Goal: Navigation & Orientation: Find specific page/section

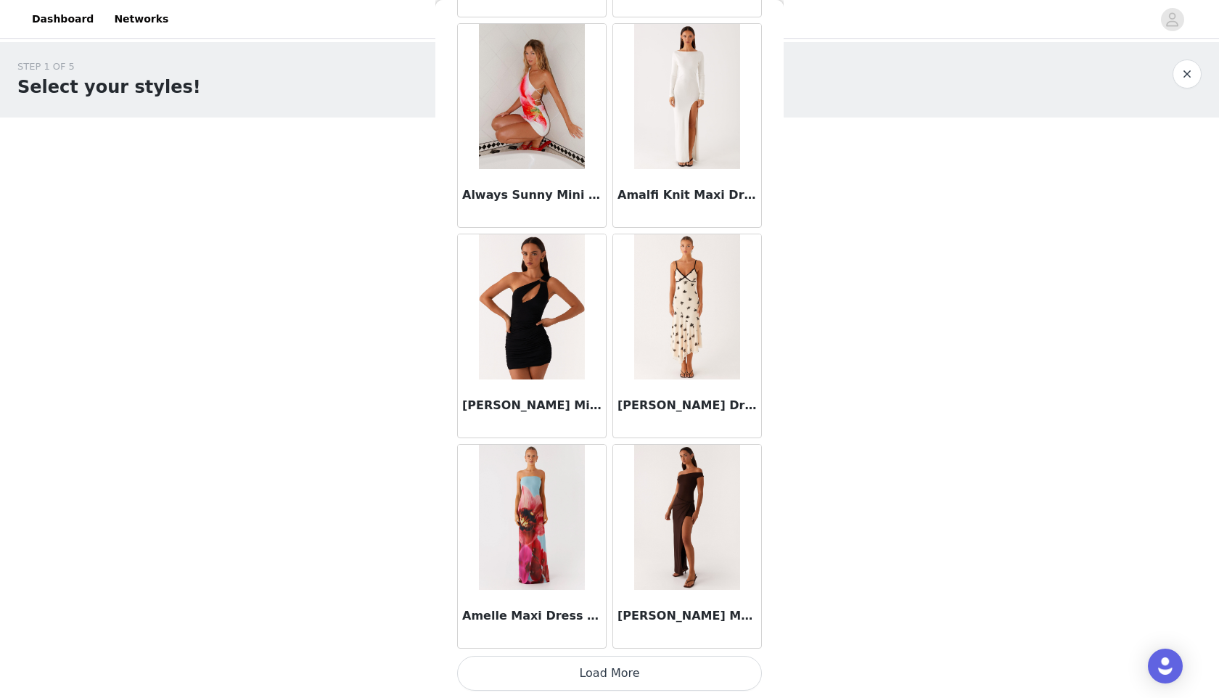
click at [642, 673] on button "Load More" at bounding box center [609, 673] width 305 height 35
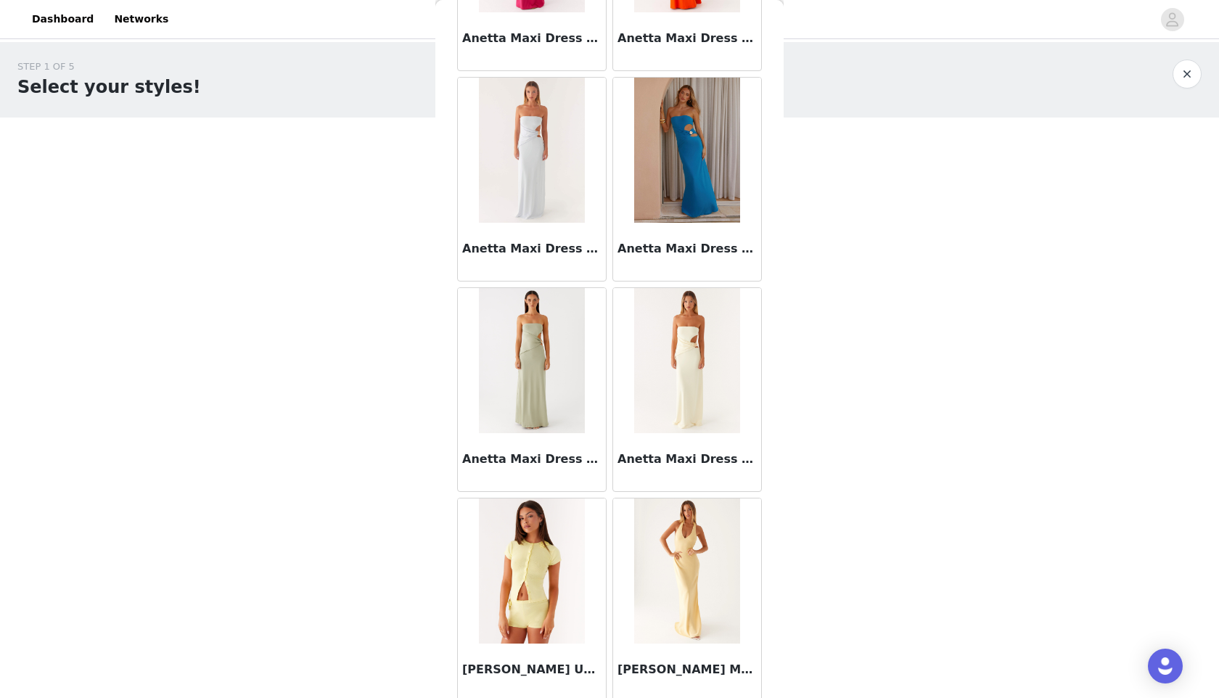
scroll to position [5731, 0]
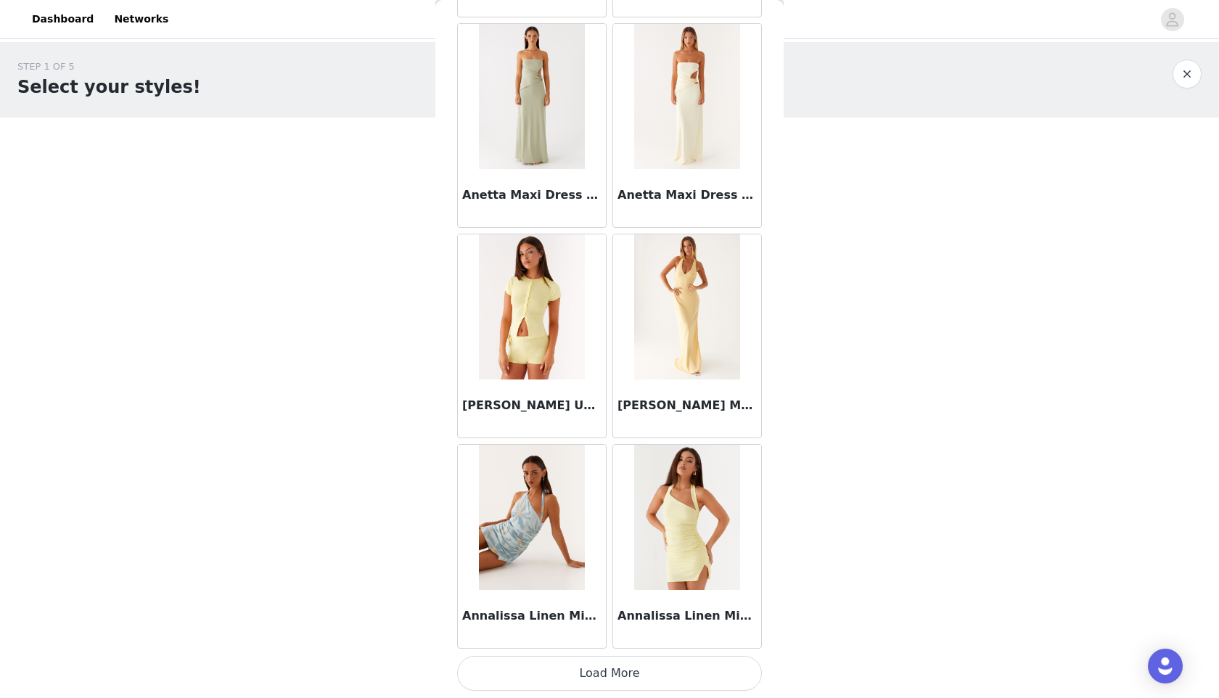
click at [625, 681] on button "Load More" at bounding box center [609, 673] width 305 height 35
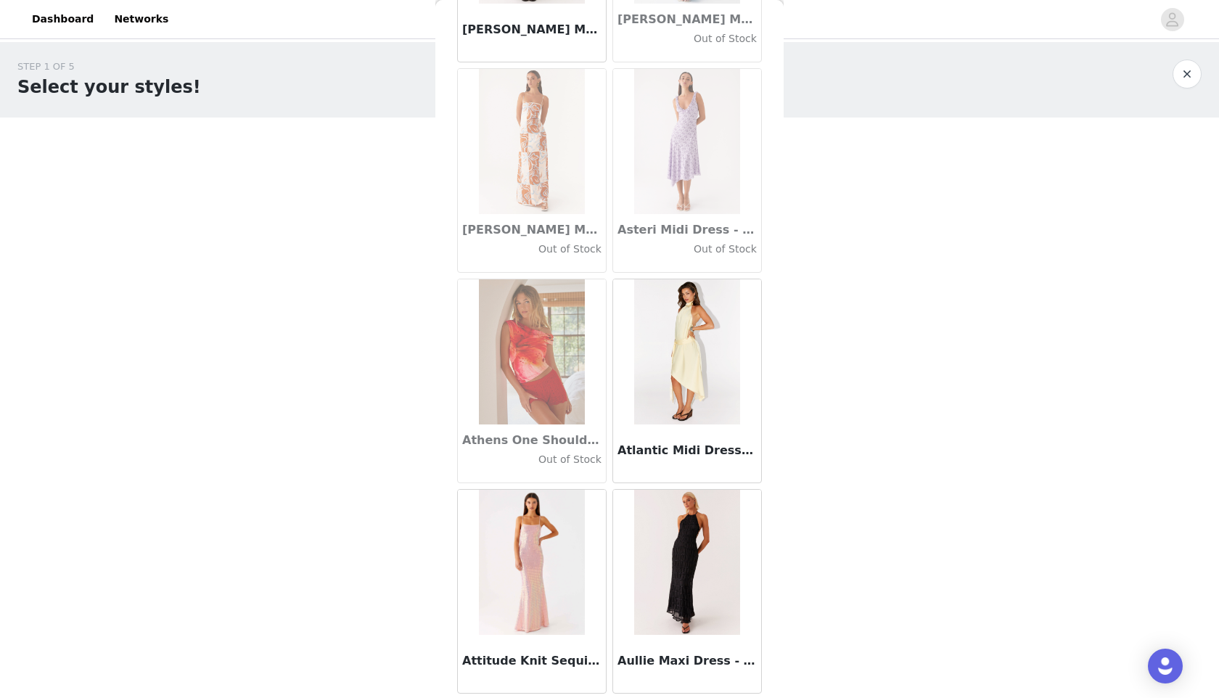
scroll to position [7835, 0]
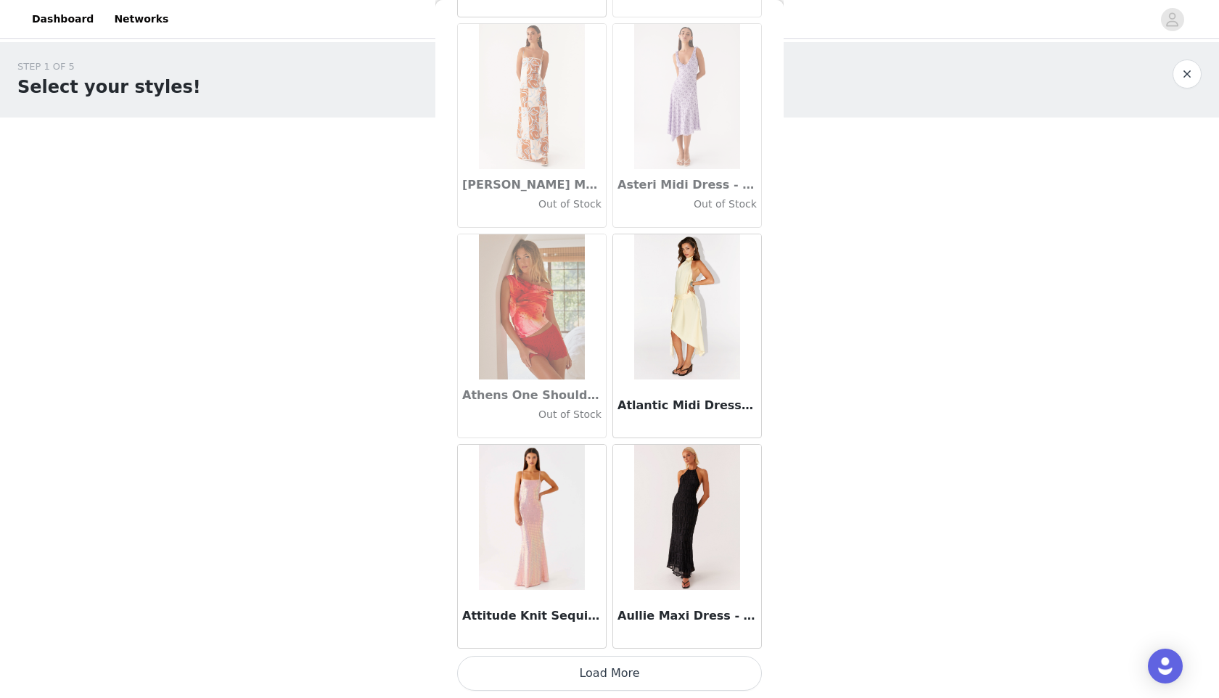
click at [583, 678] on button "Load More" at bounding box center [609, 673] width 305 height 35
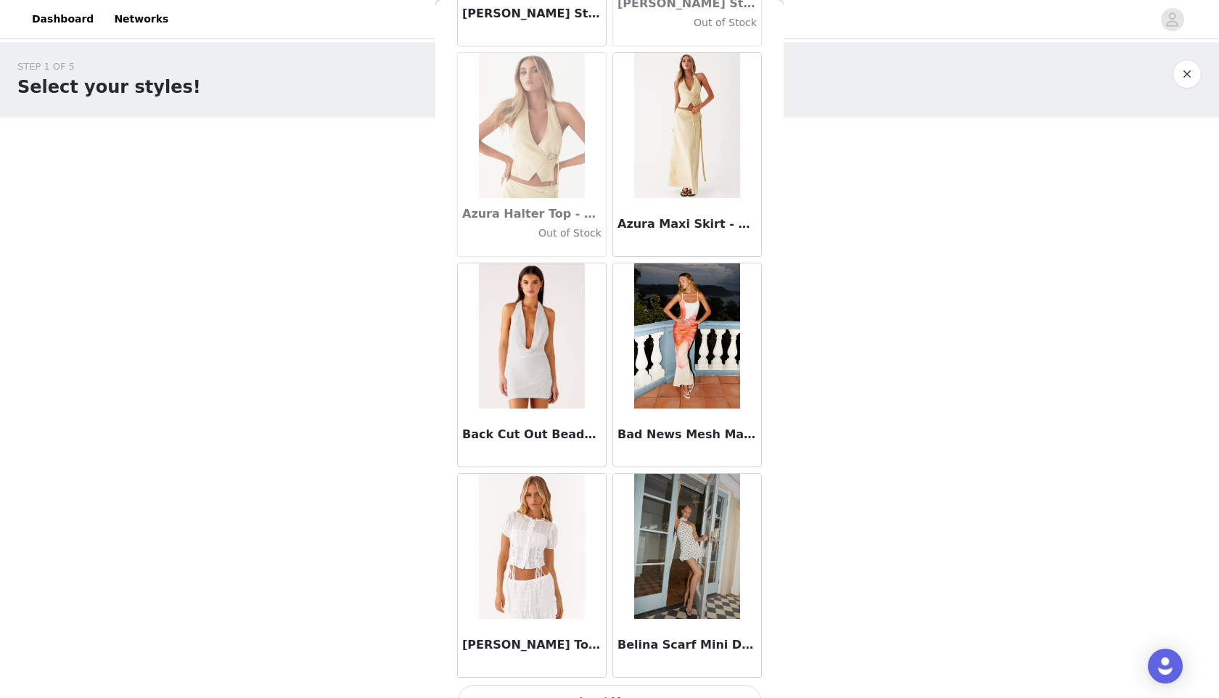
scroll to position [9940, 0]
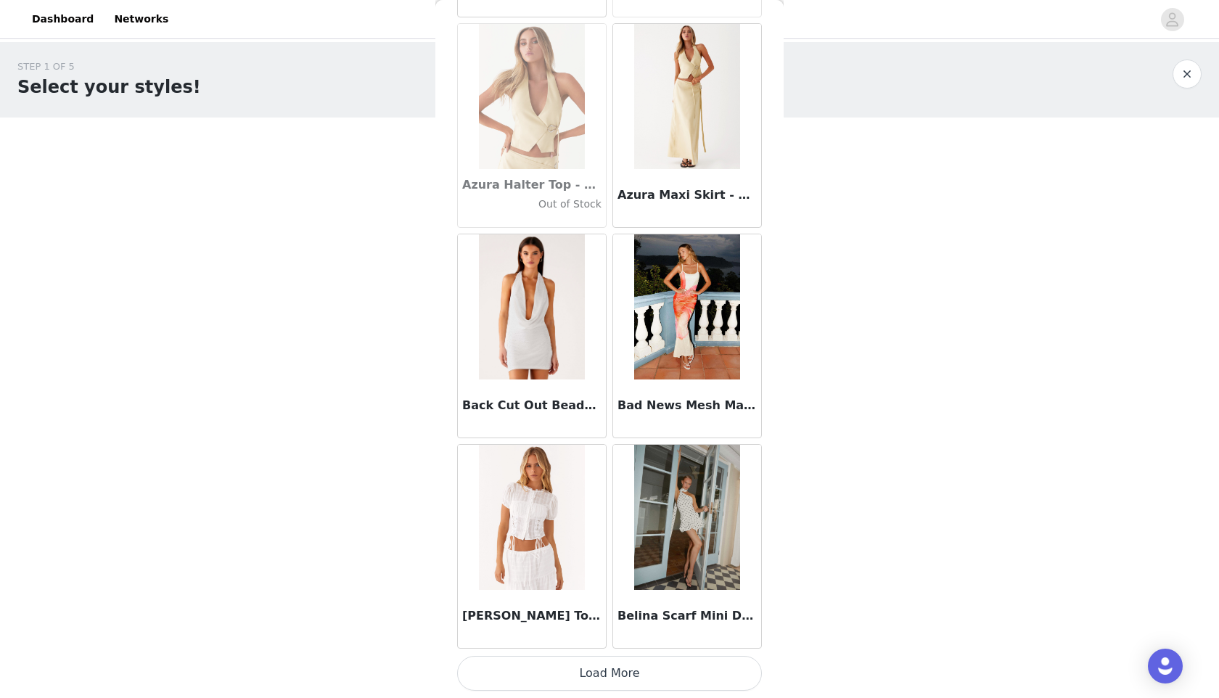
click at [623, 663] on button "Load More" at bounding box center [609, 673] width 305 height 35
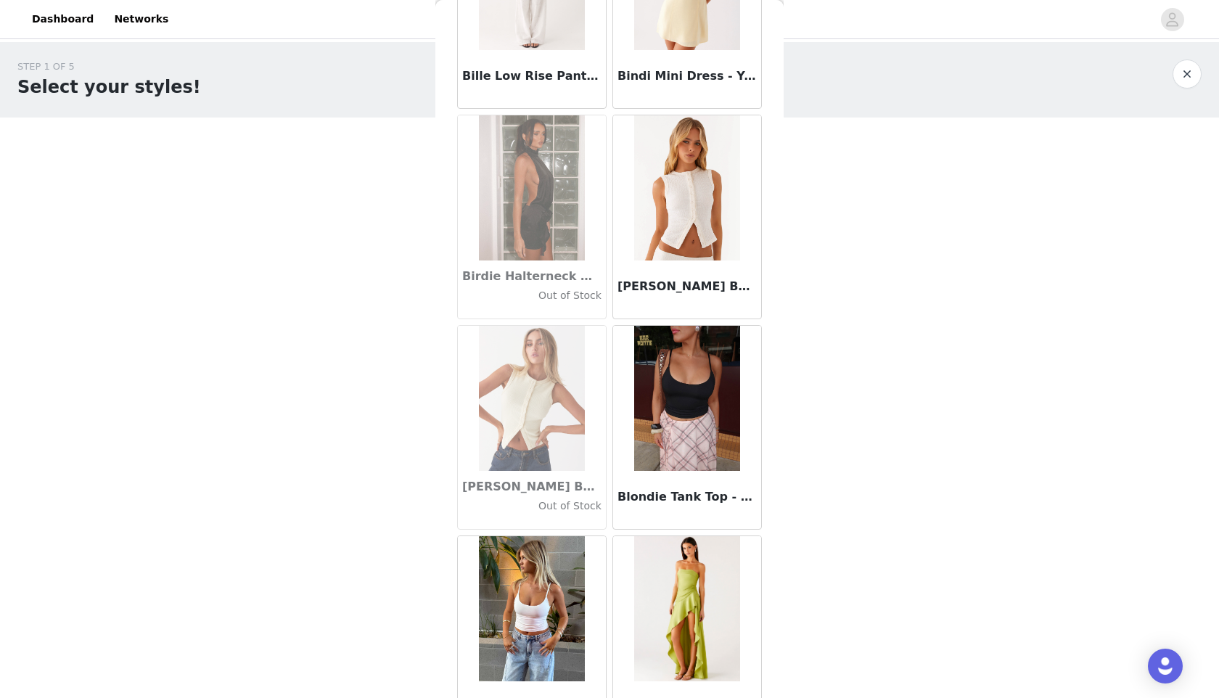
scroll to position [12044, 0]
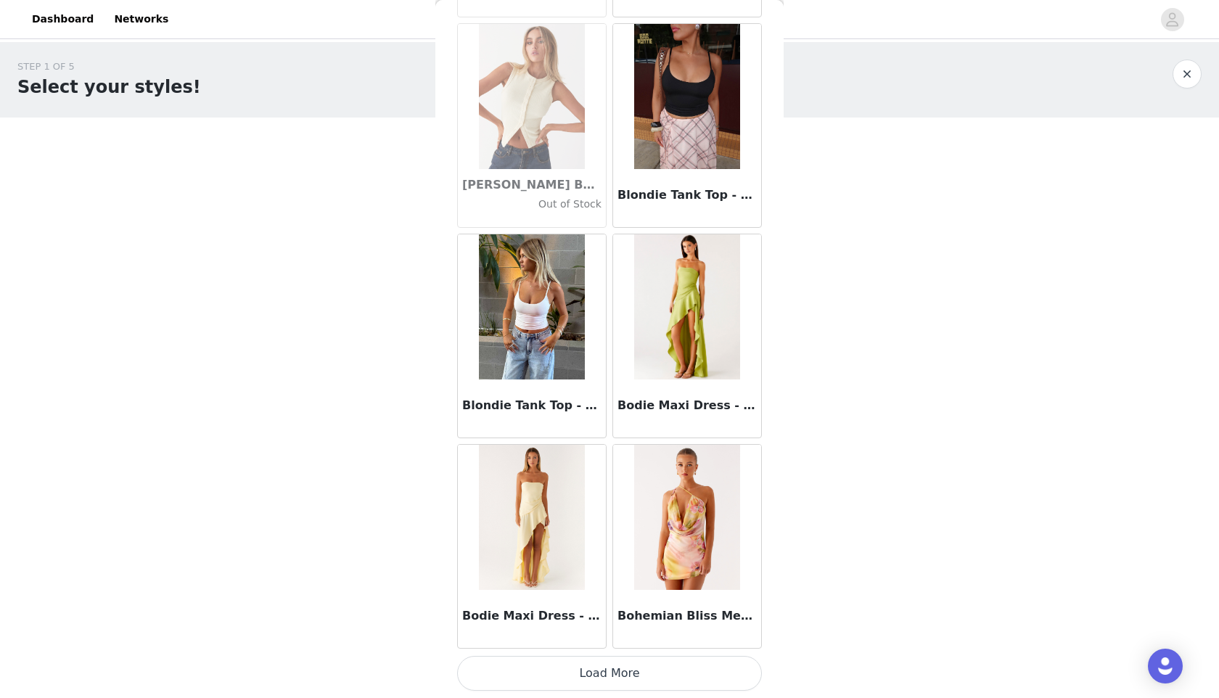
click at [636, 680] on button "Load More" at bounding box center [609, 673] width 305 height 35
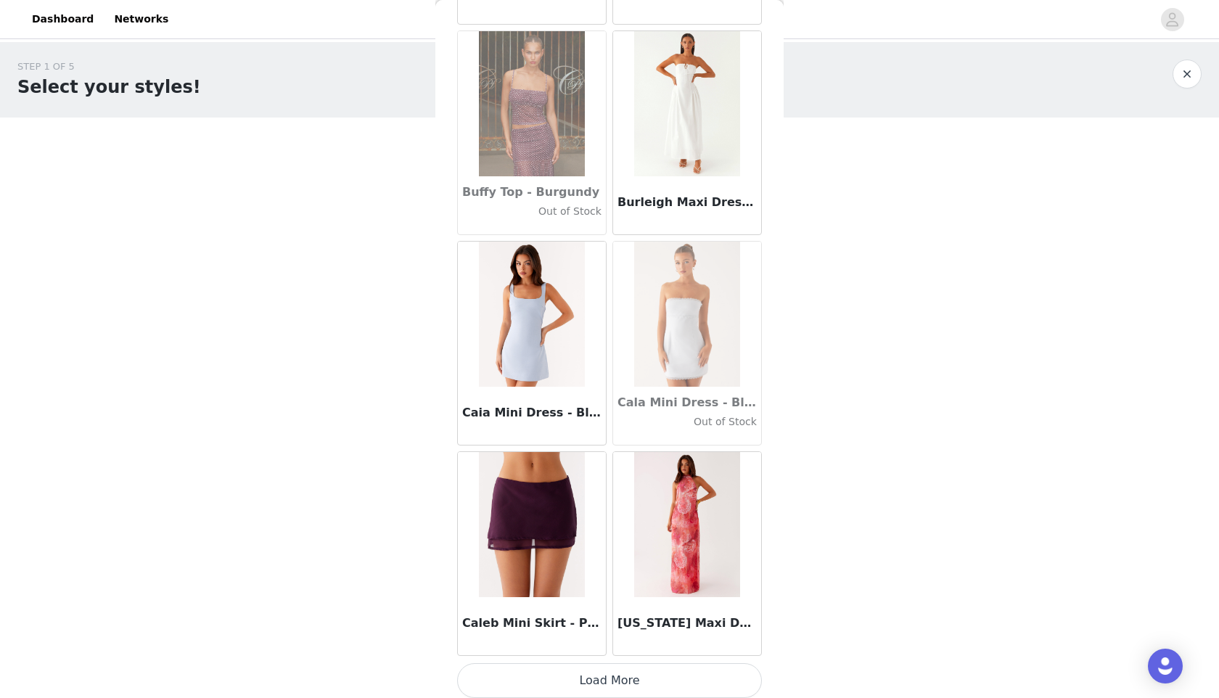
scroll to position [14148, 0]
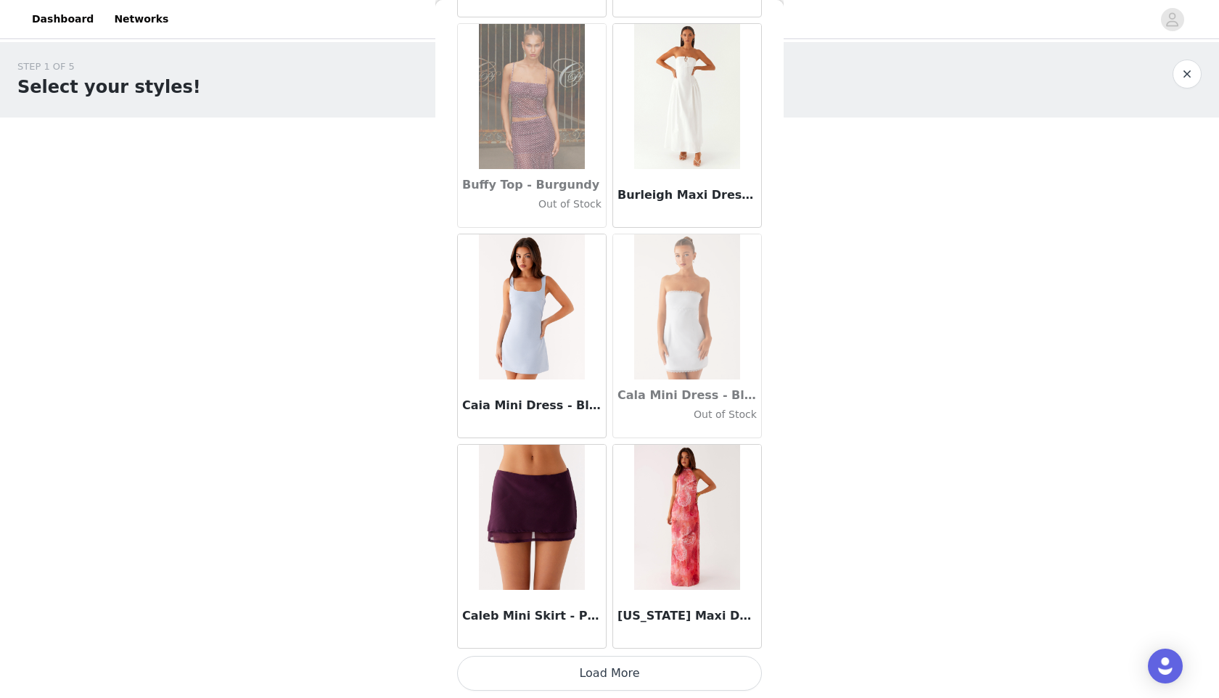
click at [643, 667] on button "Load More" at bounding box center [609, 673] width 305 height 35
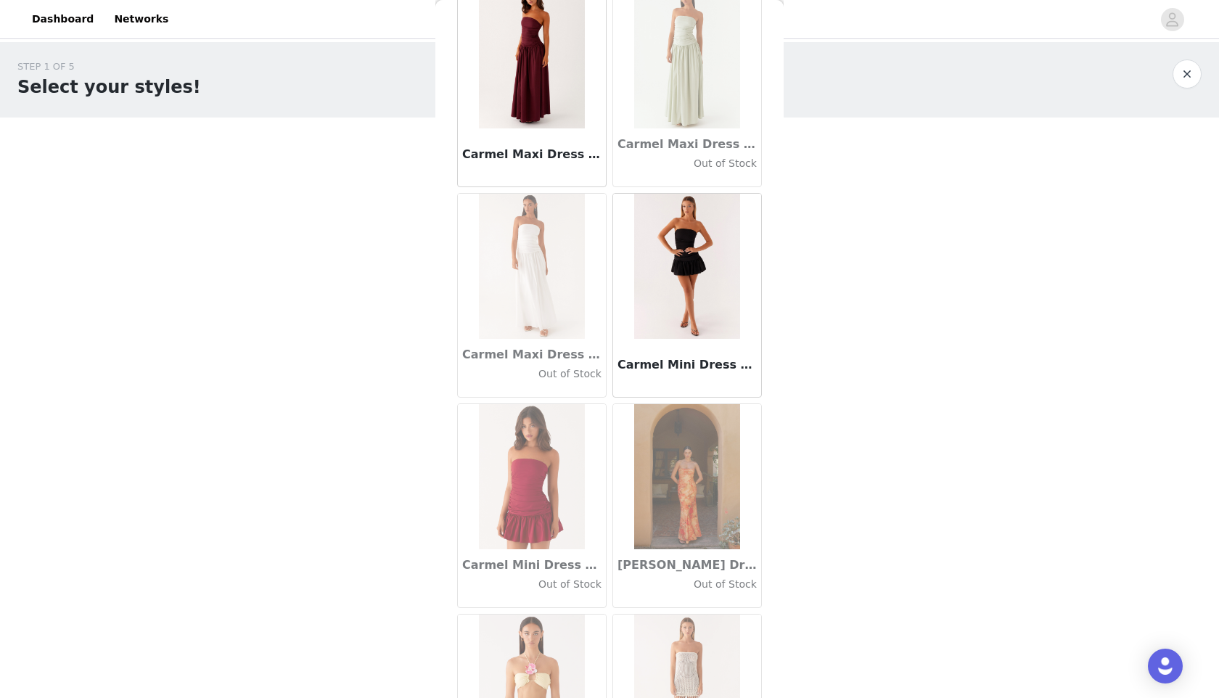
scroll to position [16253, 0]
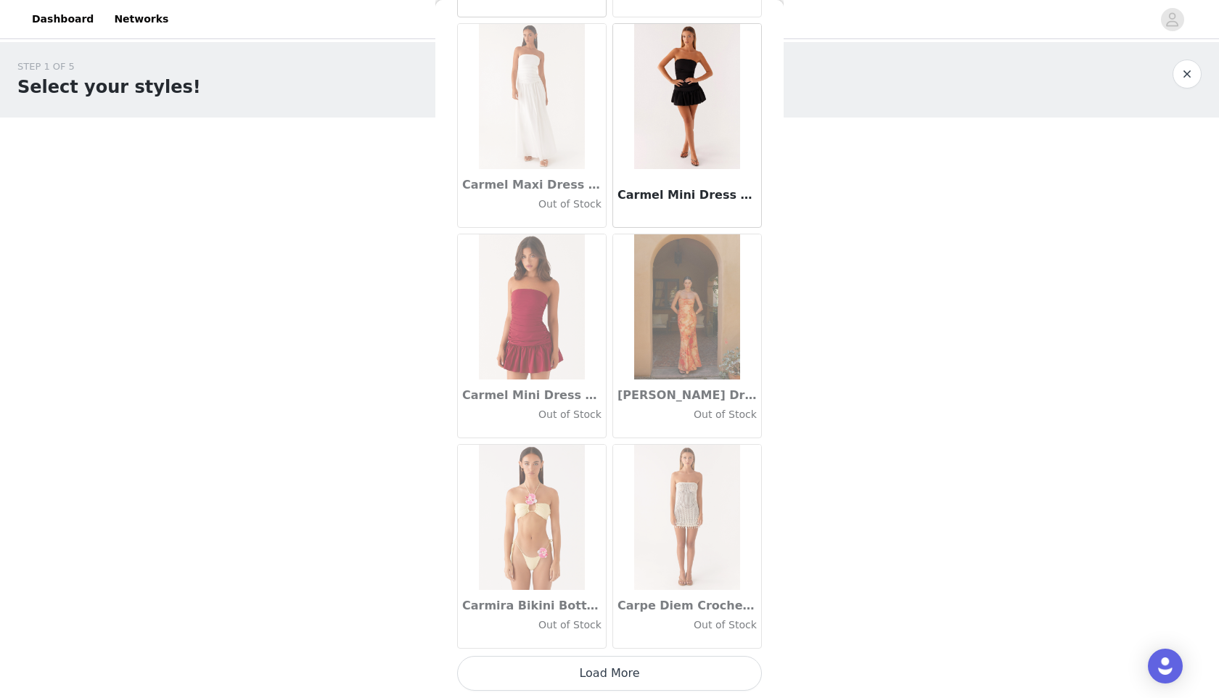
click at [631, 689] on button "Load More" at bounding box center [609, 673] width 305 height 35
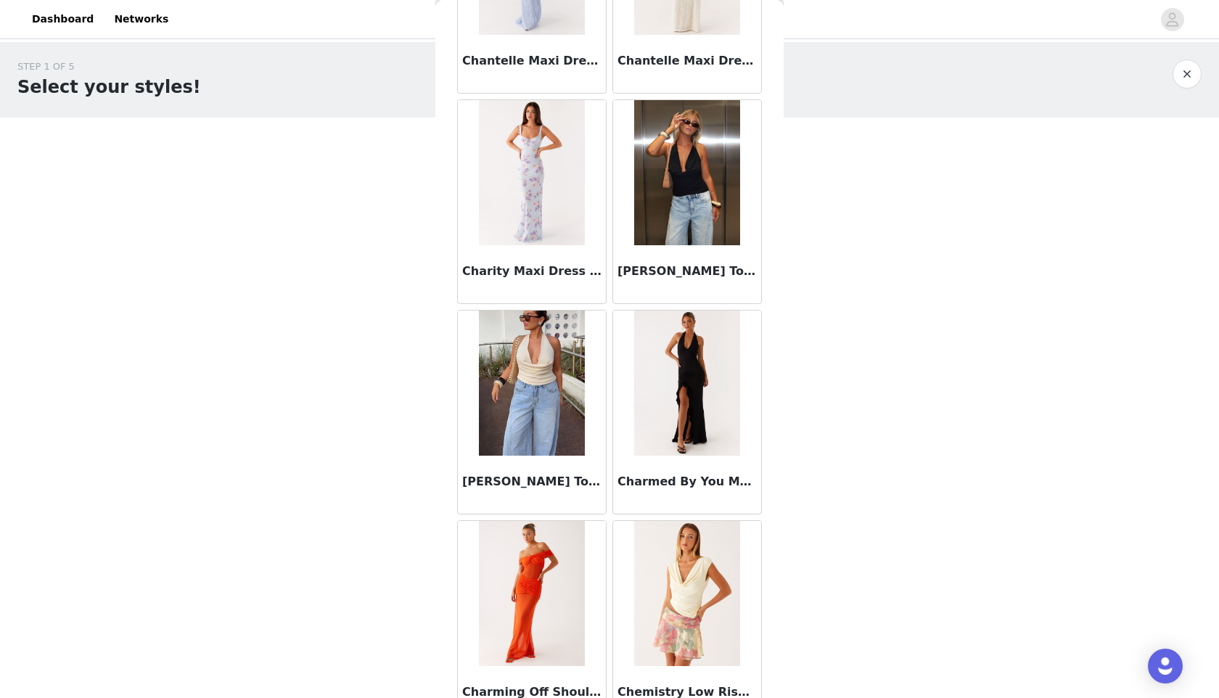
scroll to position [18357, 0]
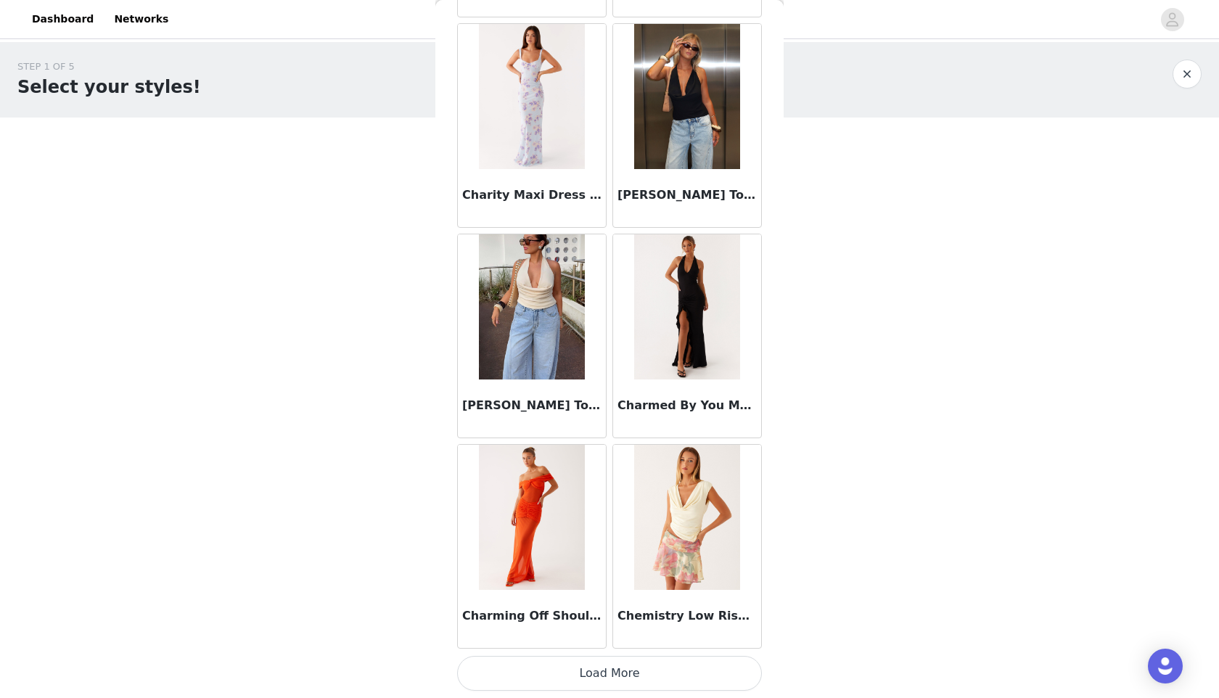
click at [668, 656] on button "Load More" at bounding box center [609, 673] width 305 height 35
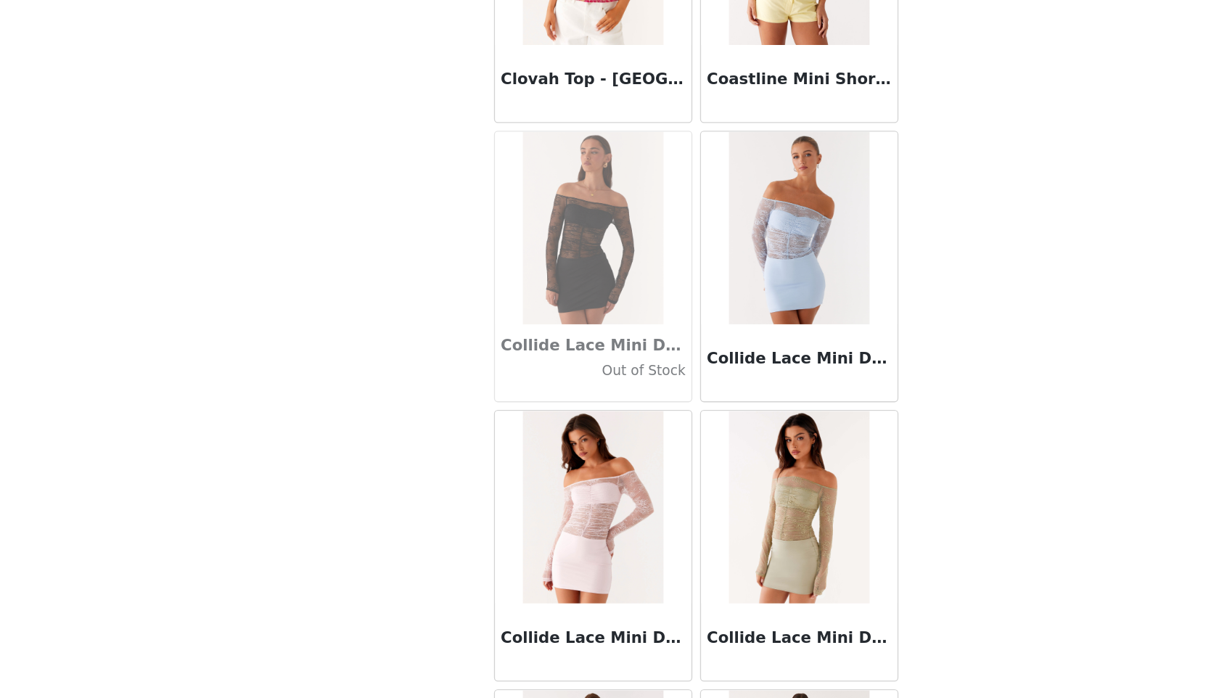
scroll to position [20461, 0]
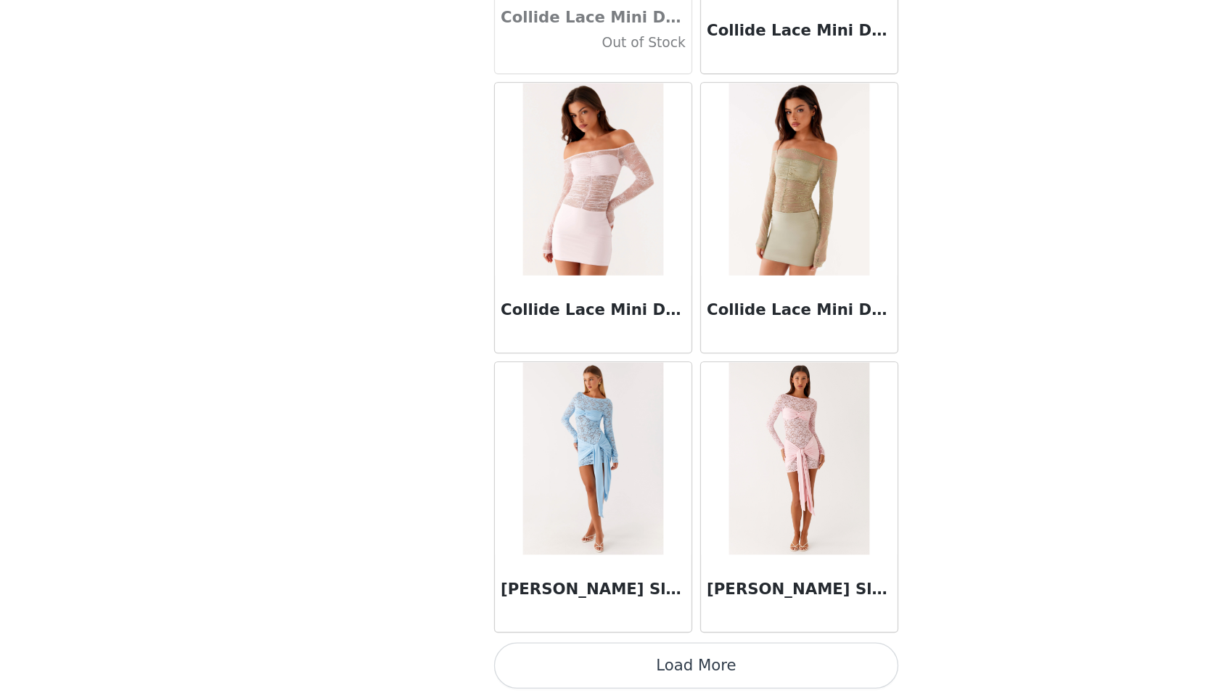
click at [647, 672] on button "Load More" at bounding box center [609, 673] width 305 height 35
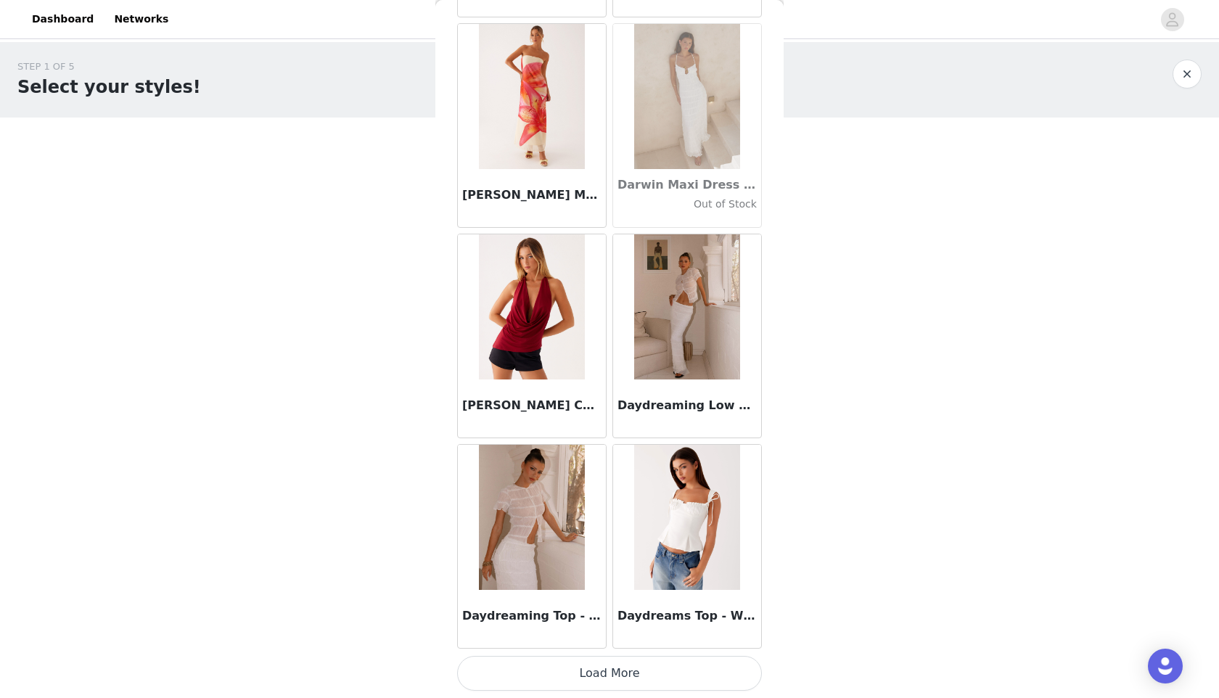
scroll to position [22565, 0]
click at [640, 667] on button "Load More" at bounding box center [609, 674] width 305 height 35
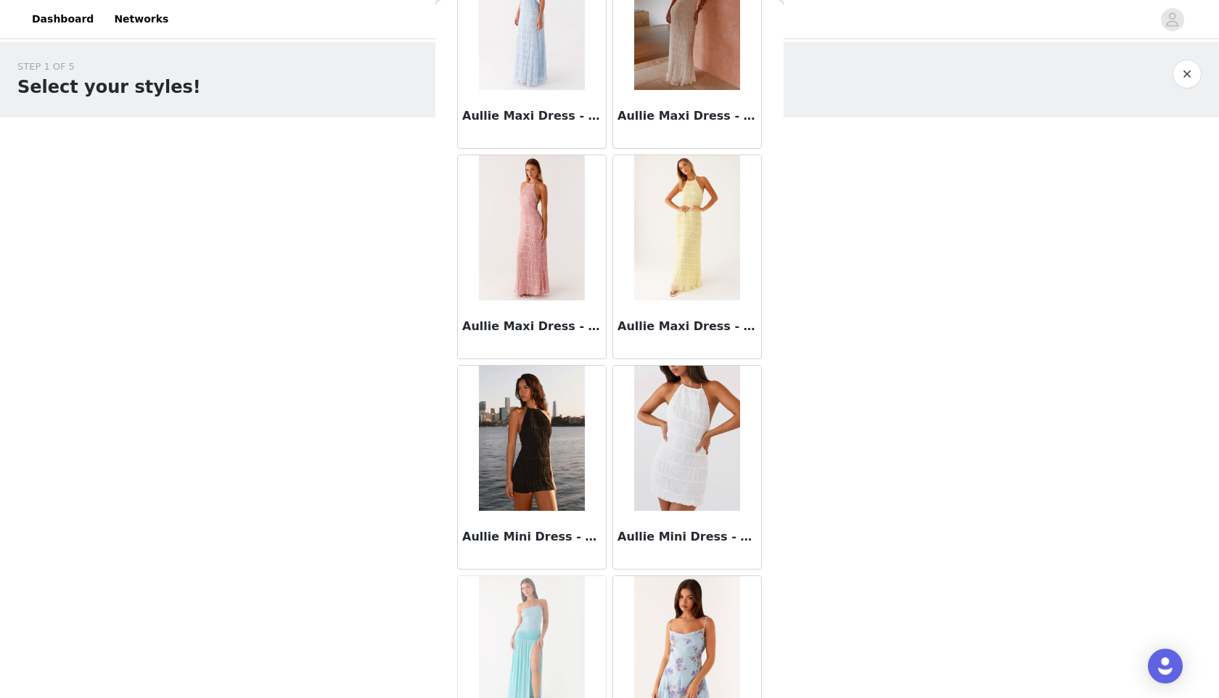
scroll to position [8538, 0]
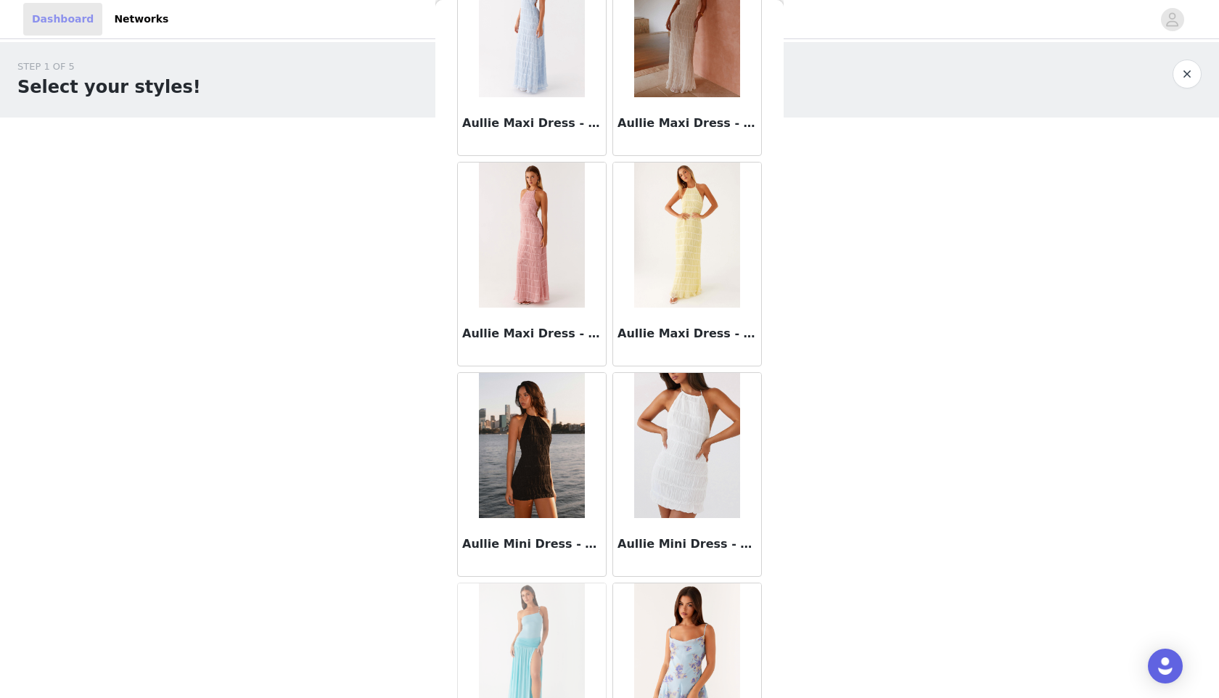
click at [67, 4] on link "Dashboard" at bounding box center [62, 19] width 79 height 33
